Goal: Navigation & Orientation: Find specific page/section

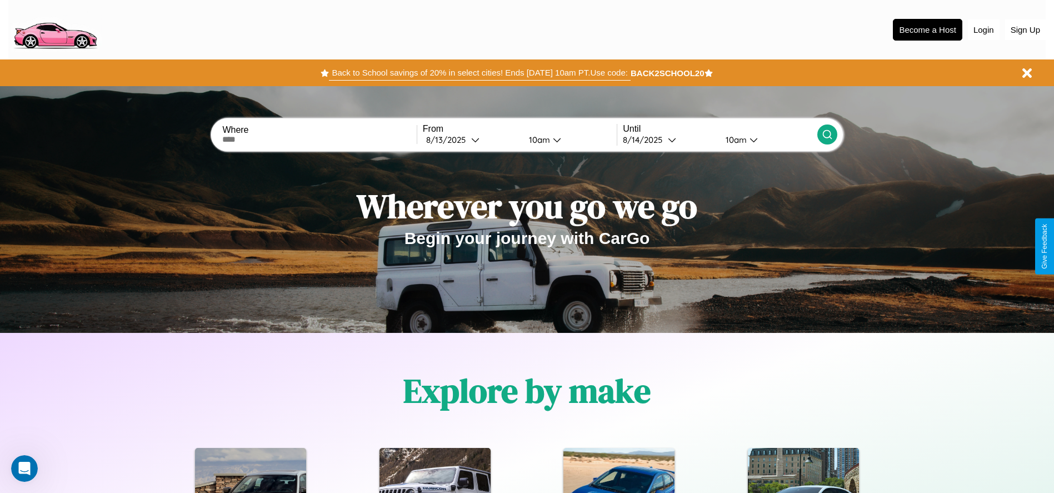
click at [480, 73] on button "Back to School savings of 20% in select cities! Ends [DATE] 10am PT. Use code:" at bounding box center [479, 73] width 301 height 16
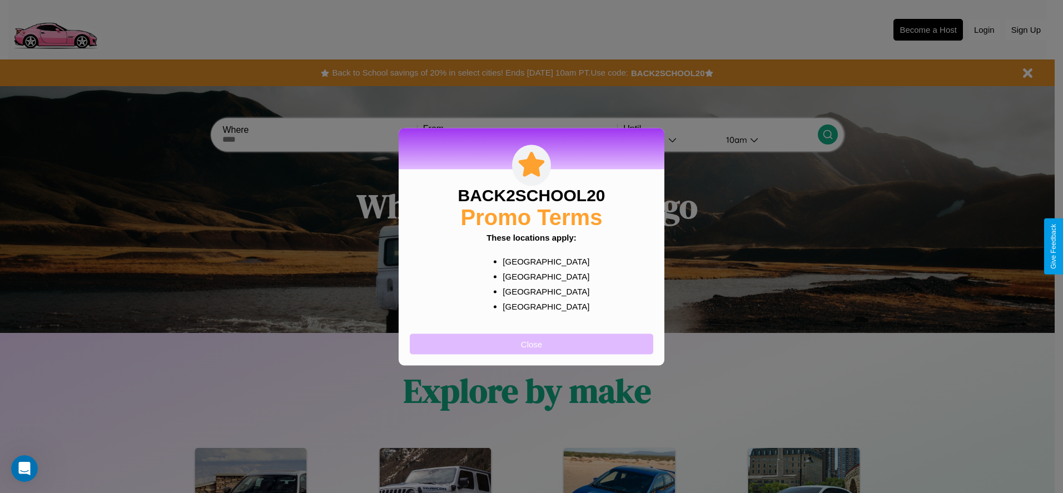
click at [531, 343] on button "Close" at bounding box center [531, 343] width 243 height 21
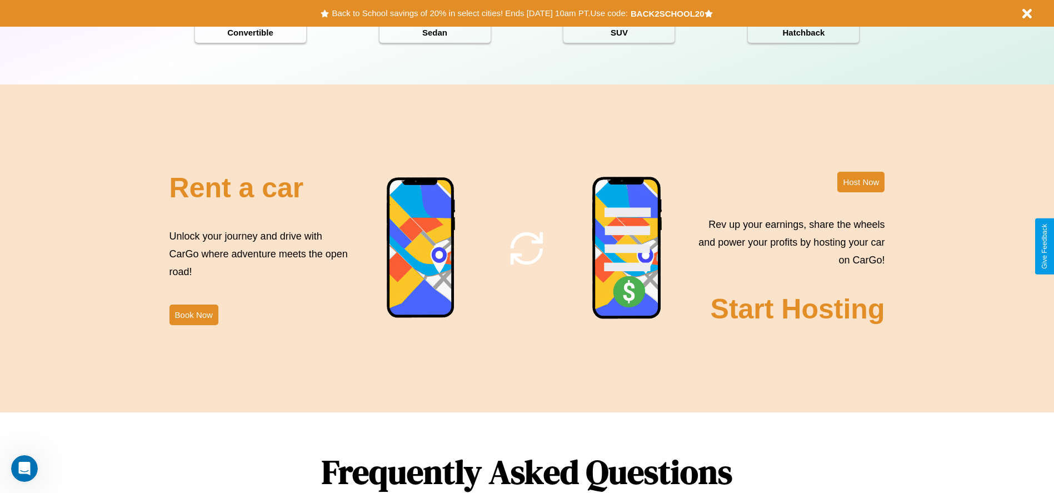
scroll to position [1594, 0]
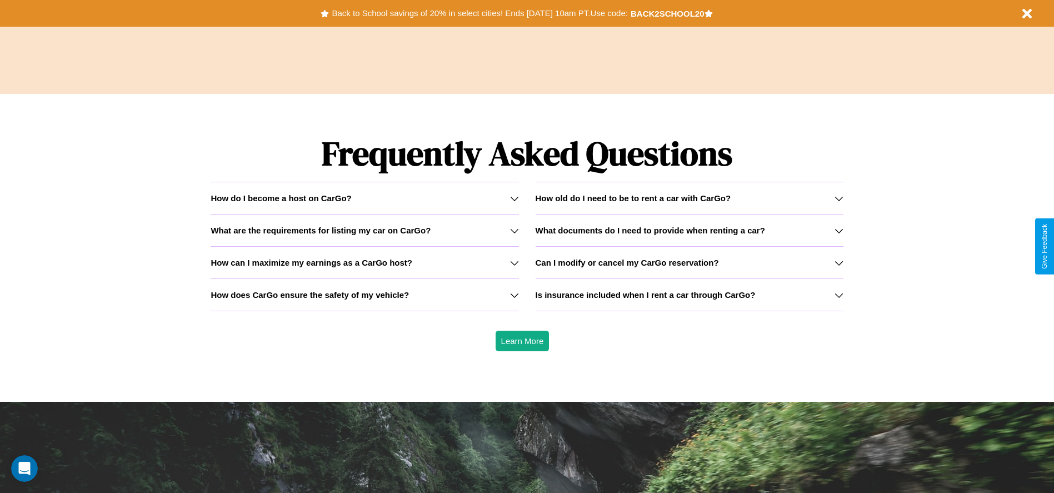
click at [365, 262] on h3 "How can I maximize my earnings as a CarGo host?" at bounding box center [312, 262] width 202 height 9
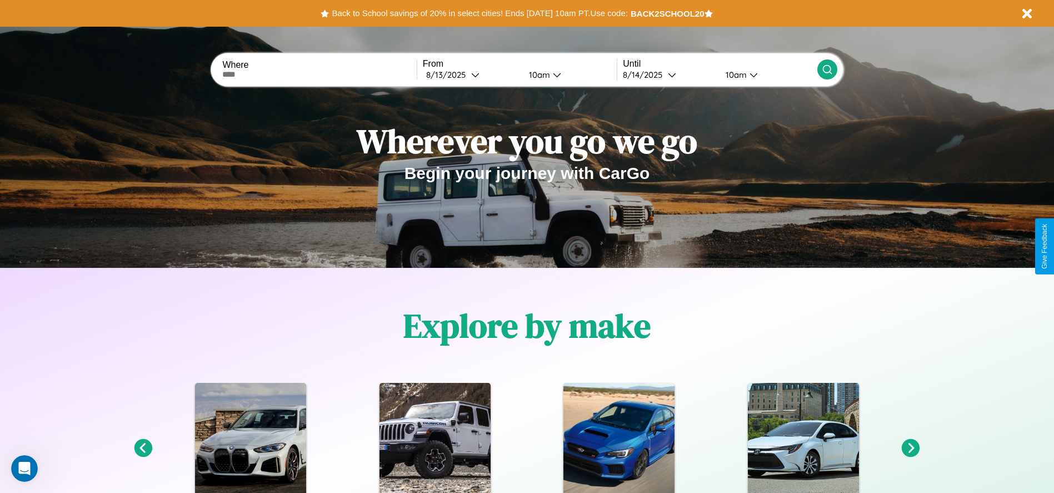
scroll to position [0, 0]
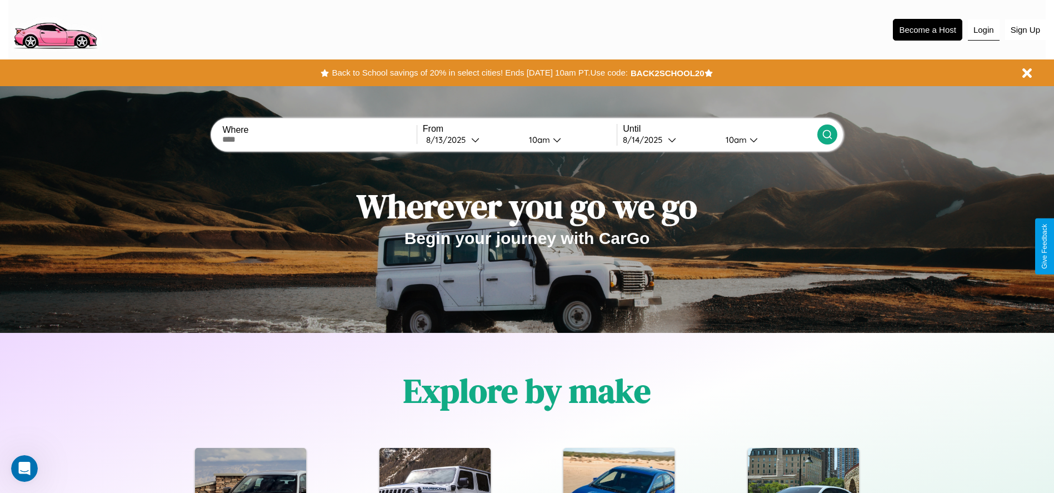
click at [984, 29] on button "Login" at bounding box center [984, 29] width 32 height 21
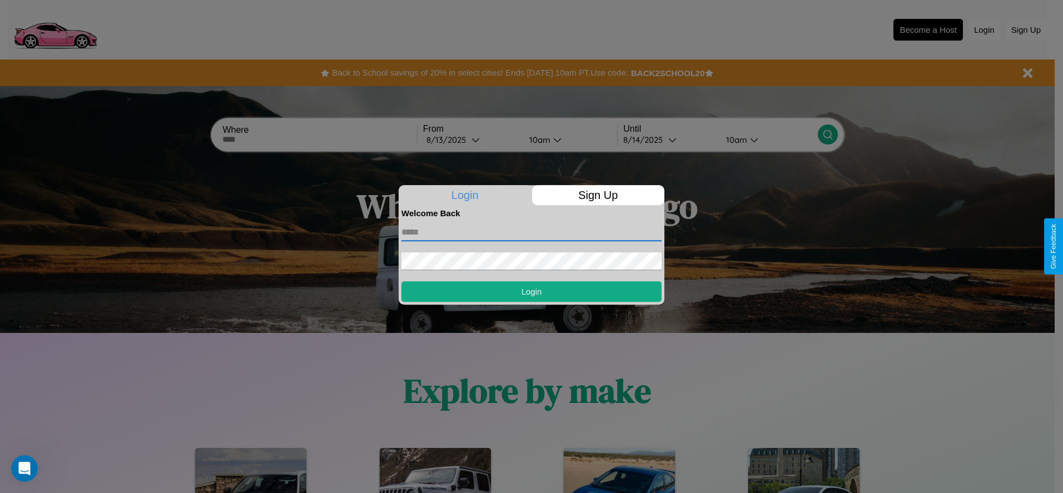
click at [531, 232] on input "text" at bounding box center [531, 232] width 260 height 18
type input "**********"
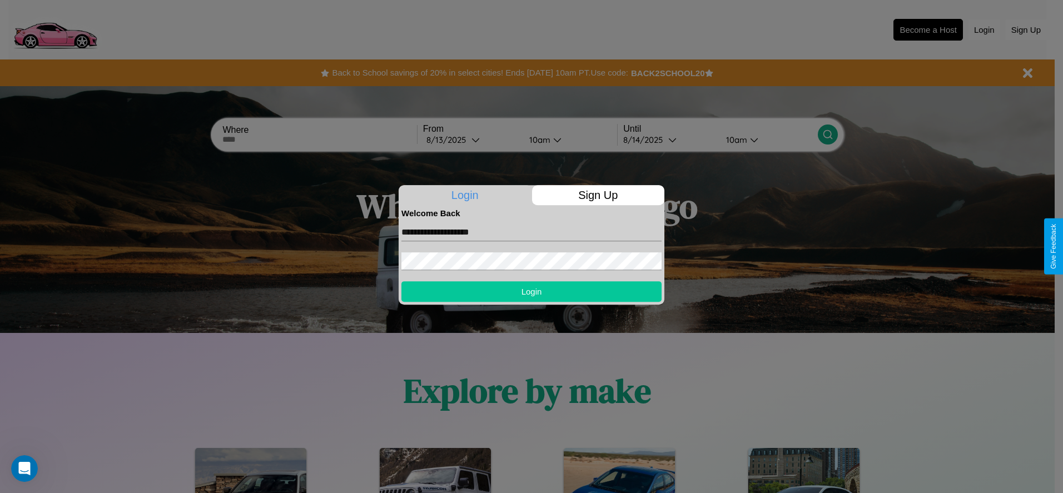
click at [531, 291] on button "Login" at bounding box center [531, 291] width 260 height 21
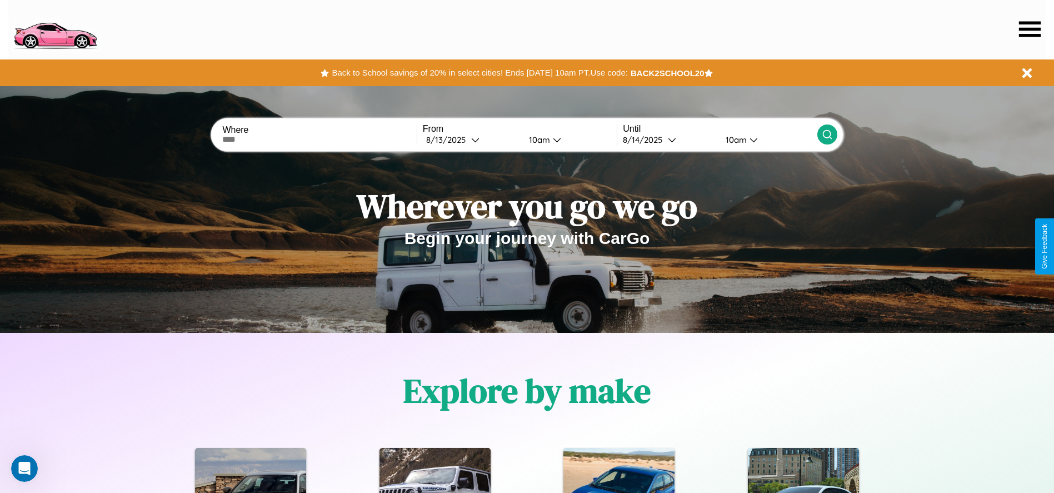
click at [1030, 29] on icon at bounding box center [1030, 29] width 22 height 16
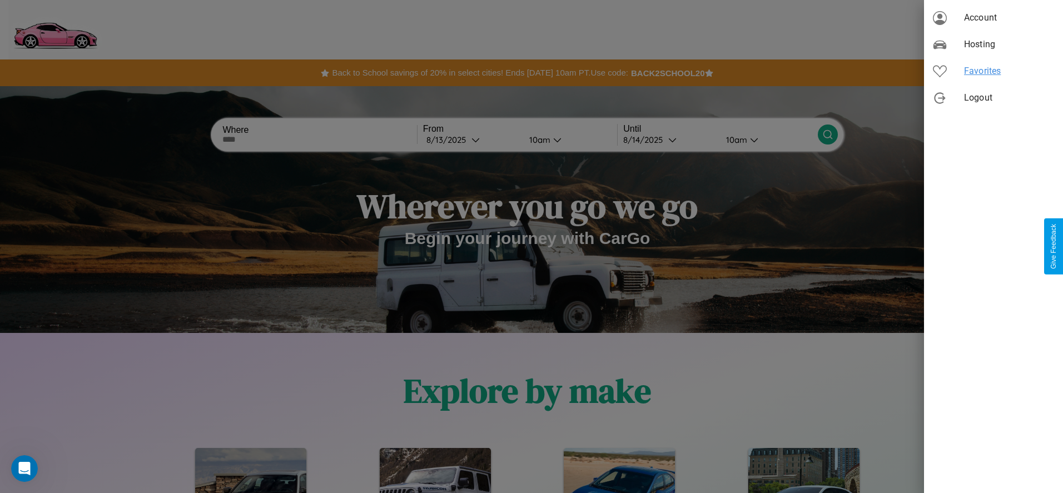
click at [993, 71] on span "Favorites" at bounding box center [1009, 70] width 90 height 13
